Goal: Information Seeking & Learning: Understand process/instructions

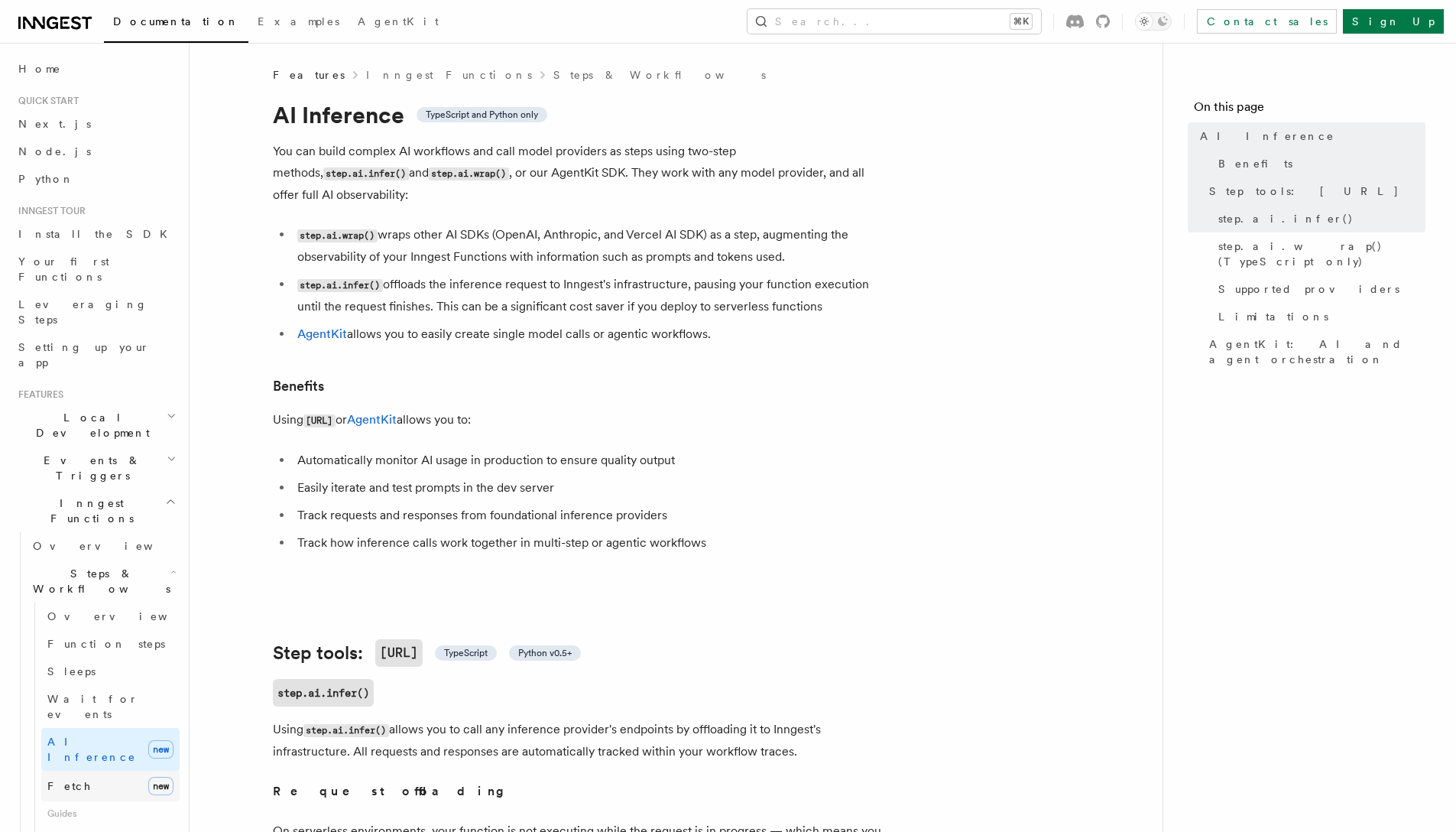
click at [125, 771] on link "Fetch new" at bounding box center [110, 786] width 138 height 31
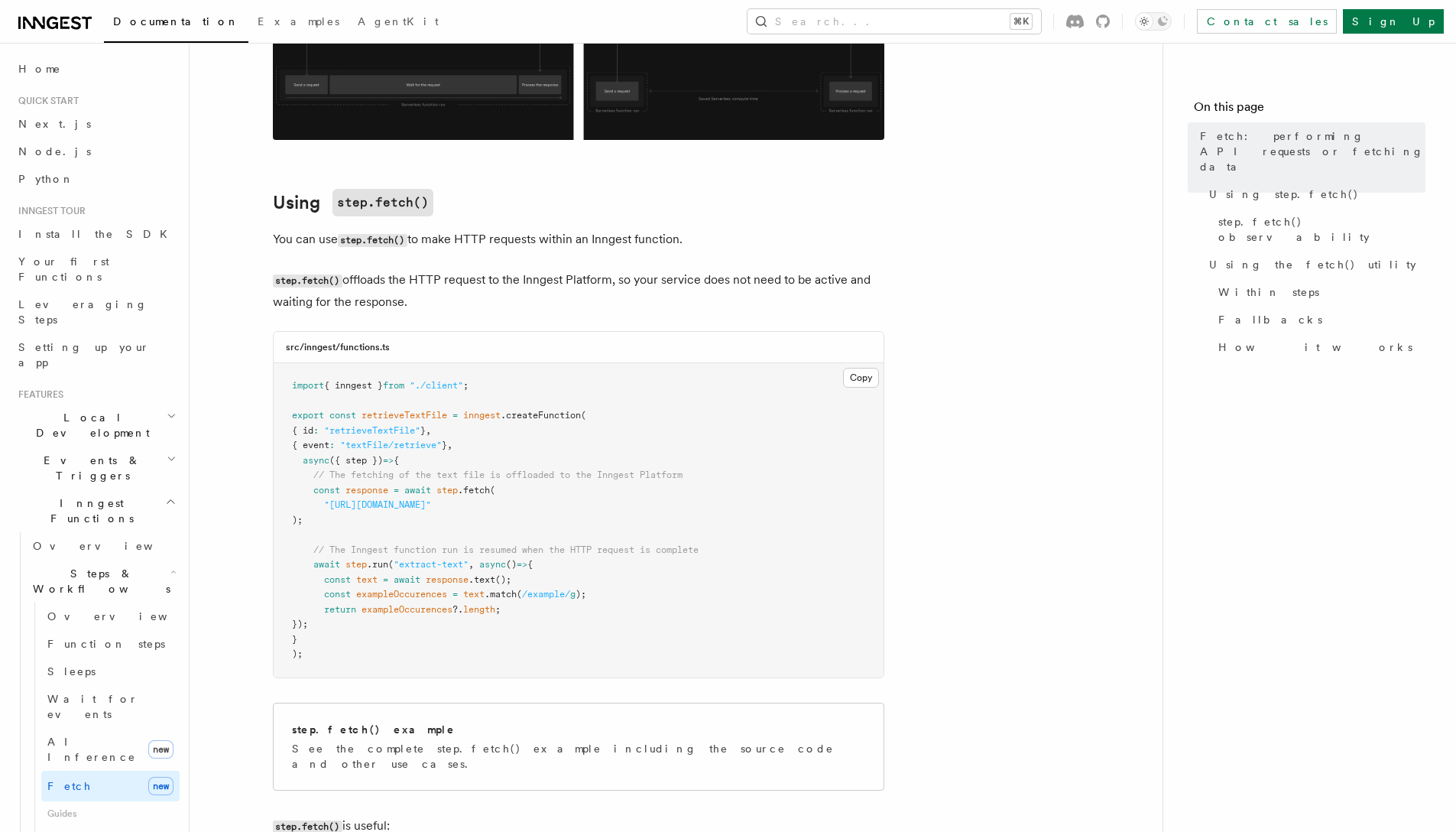
scroll to position [2173, 0]
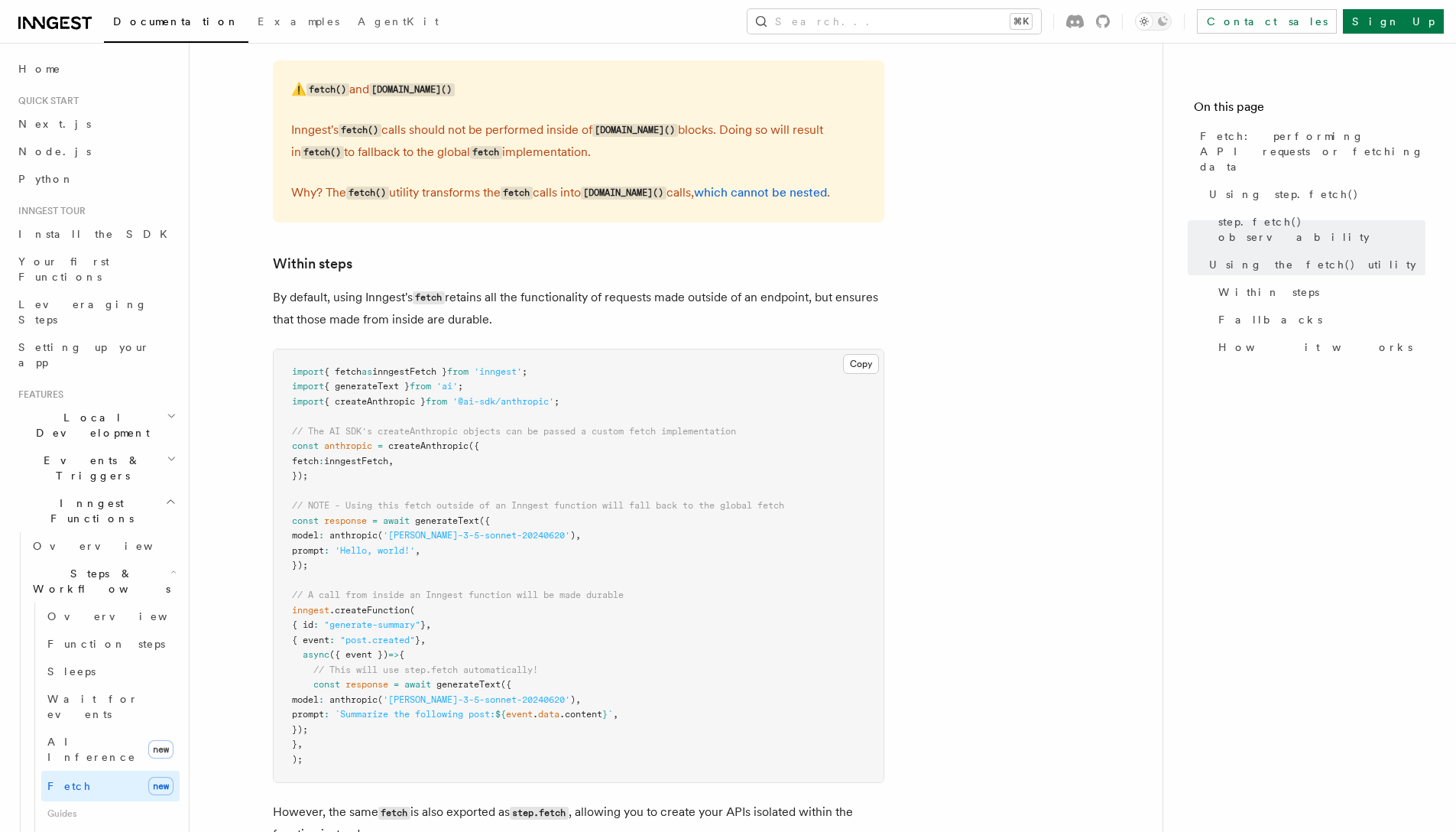
click at [379, 396] on span "{ createAnthropic }" at bounding box center [374, 401] width 102 height 11
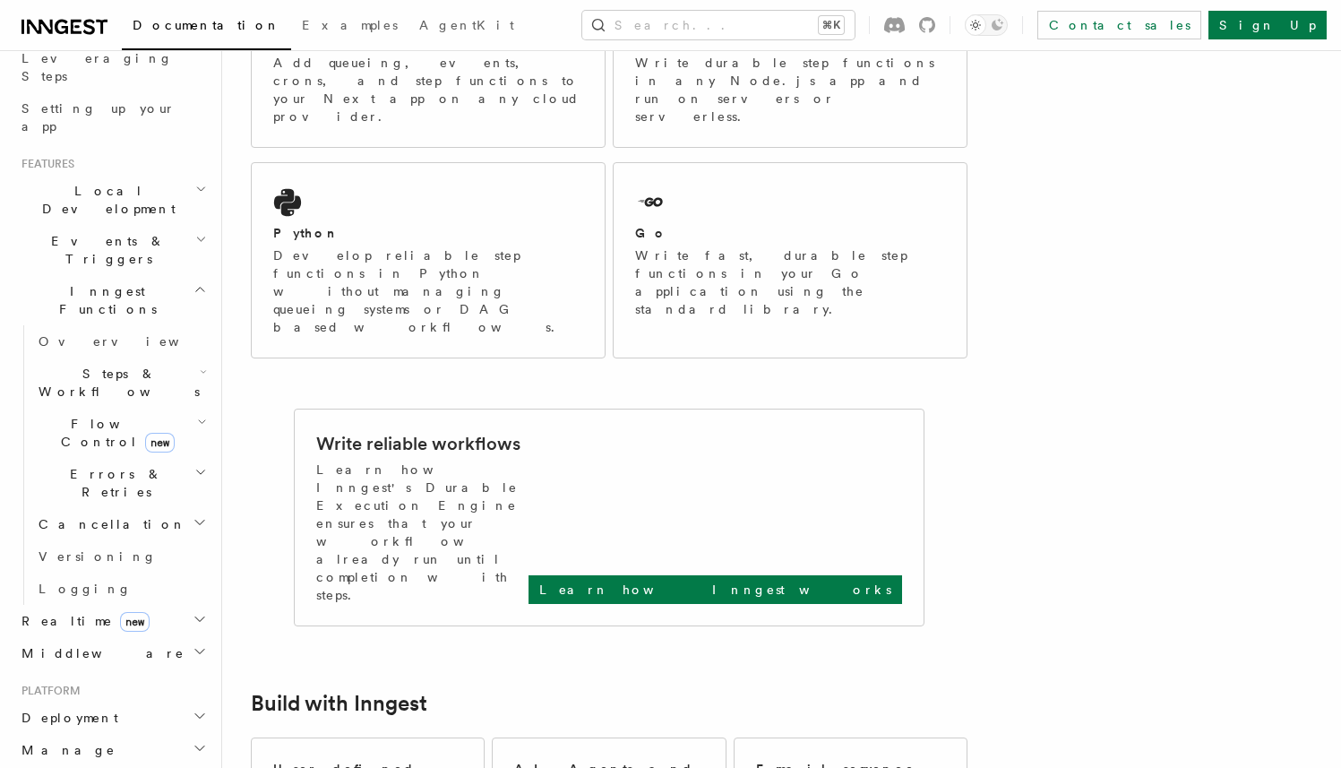
scroll to position [295, 0]
click at [108, 236] on span "Events & Triggers" at bounding box center [104, 254] width 181 height 36
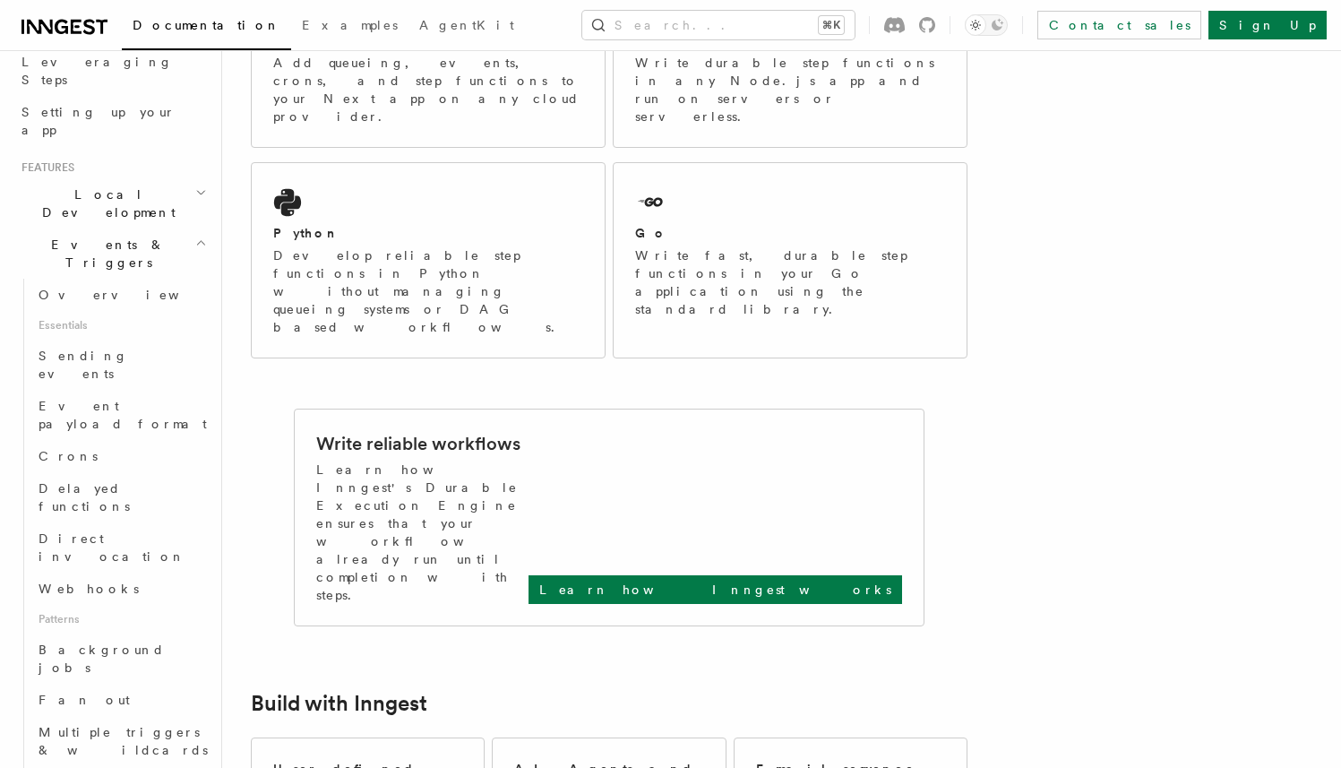
click at [108, 236] on span "Events & Triggers" at bounding box center [104, 254] width 181 height 36
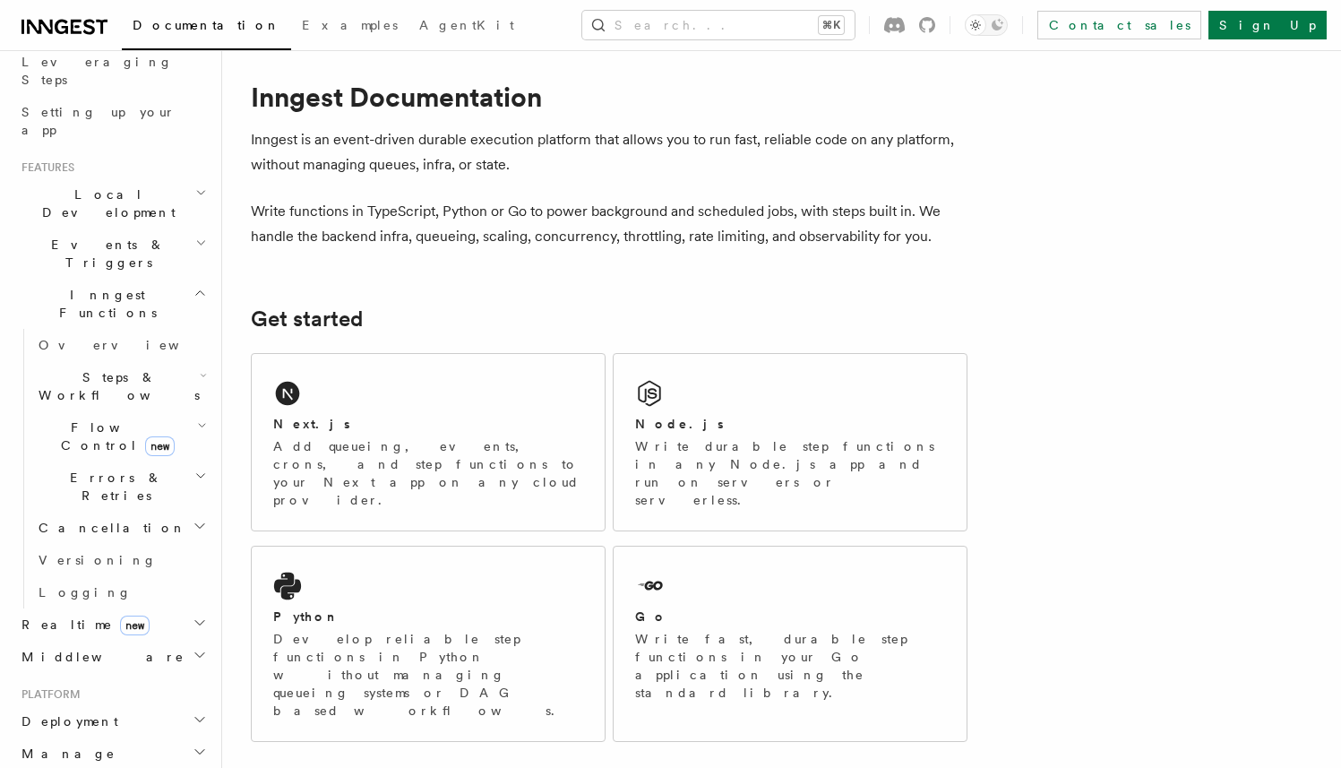
scroll to position [18, 0]
